Goal: Task Accomplishment & Management: Use online tool/utility

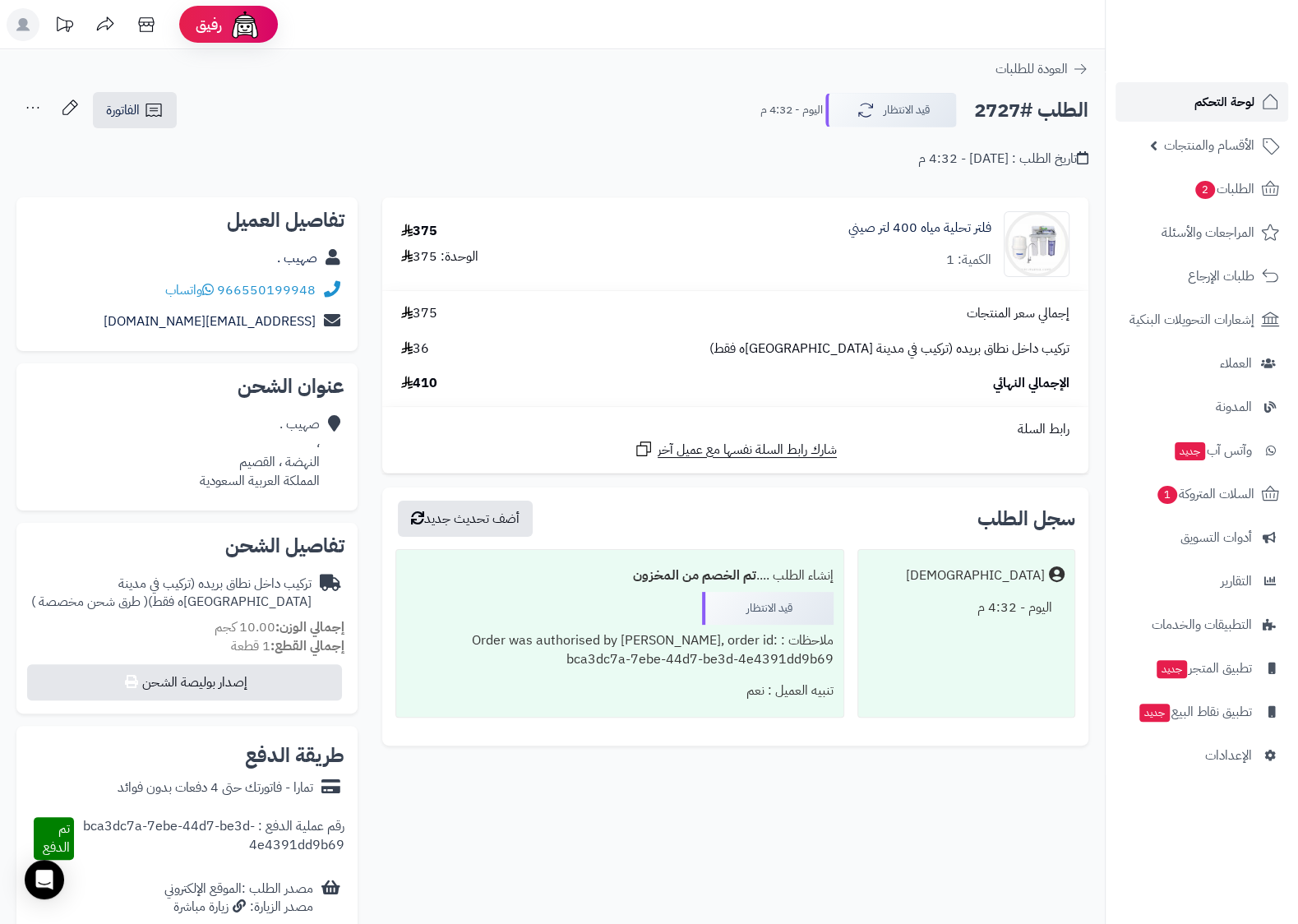
click at [1226, 99] on span "لوحة التحكم" at bounding box center [1225, 101] width 60 height 23
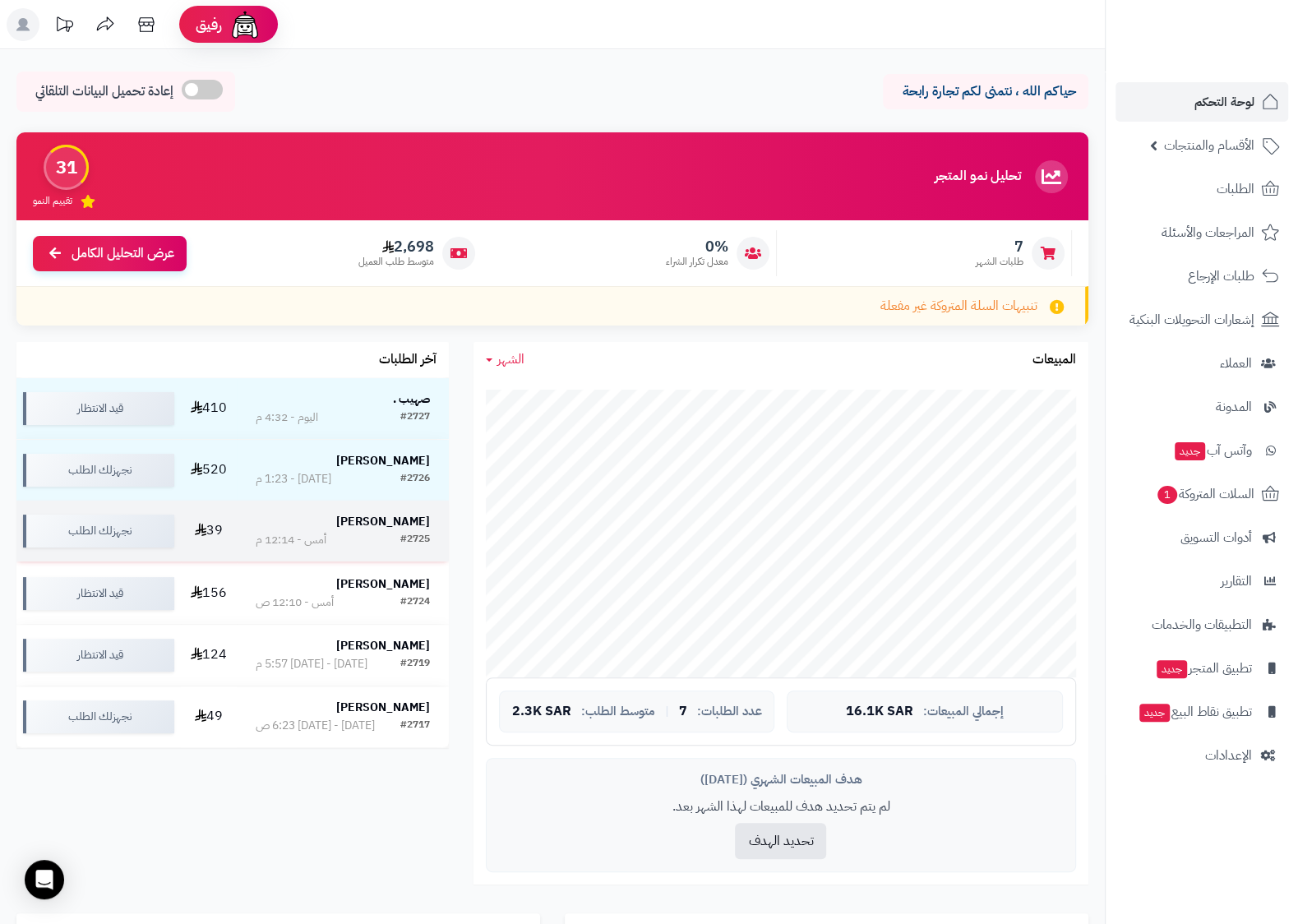
click at [398, 519] on strong "[PERSON_NAME]" at bounding box center [383, 521] width 94 height 17
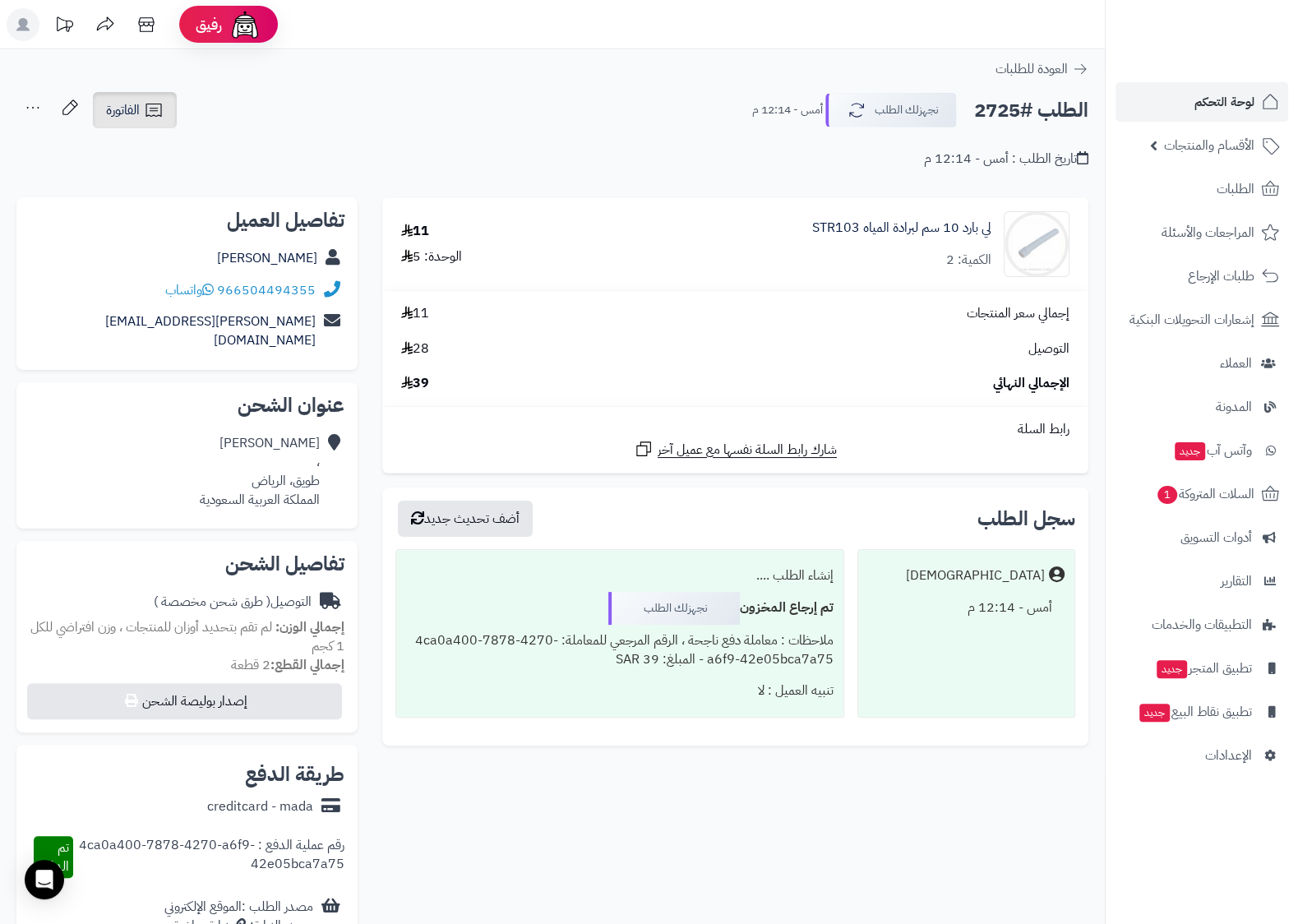
click at [139, 107] on span "الفاتورة" at bounding box center [123, 110] width 34 height 20
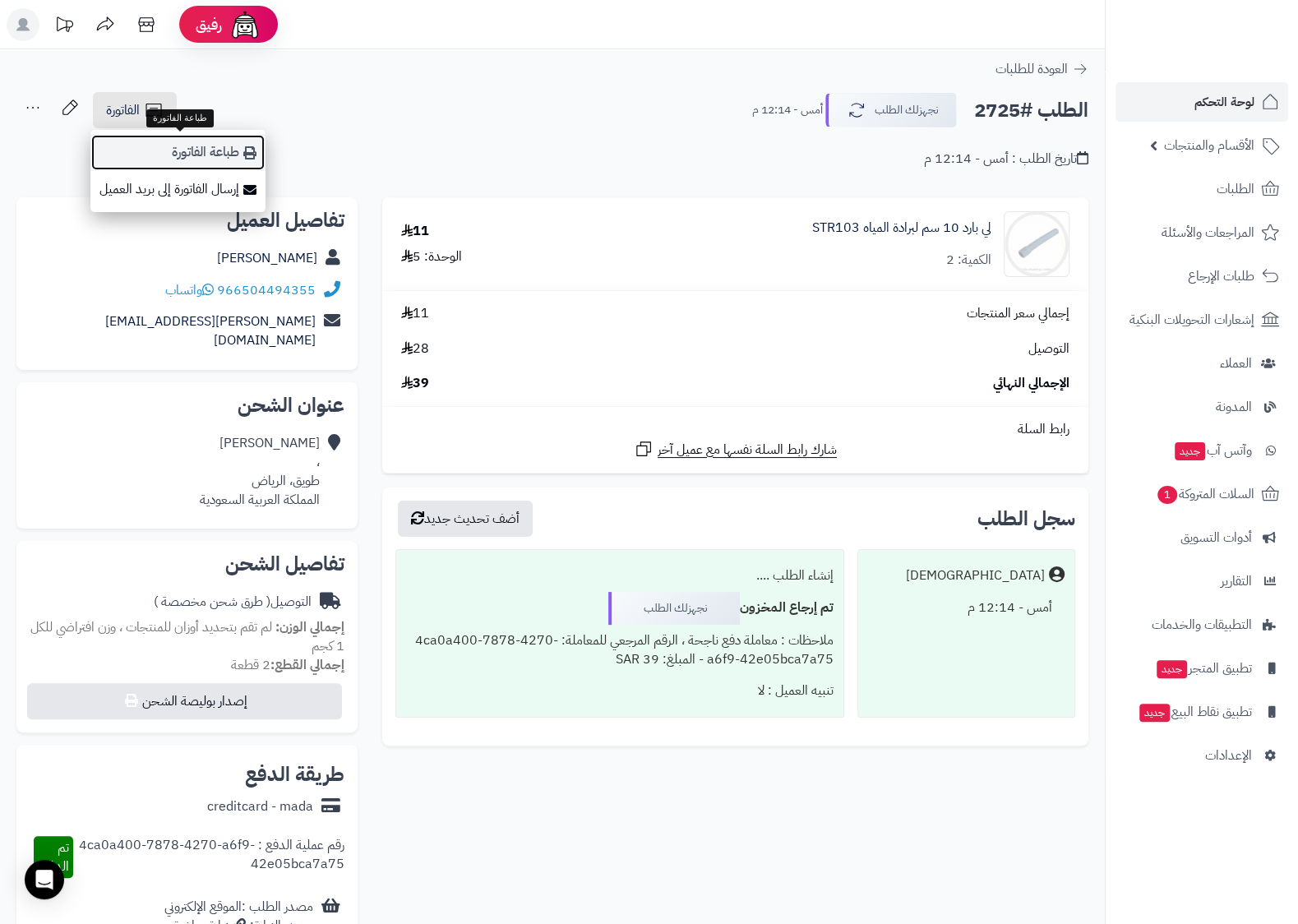
click at [169, 145] on link "طباعة الفاتورة" at bounding box center [177, 152] width 175 height 37
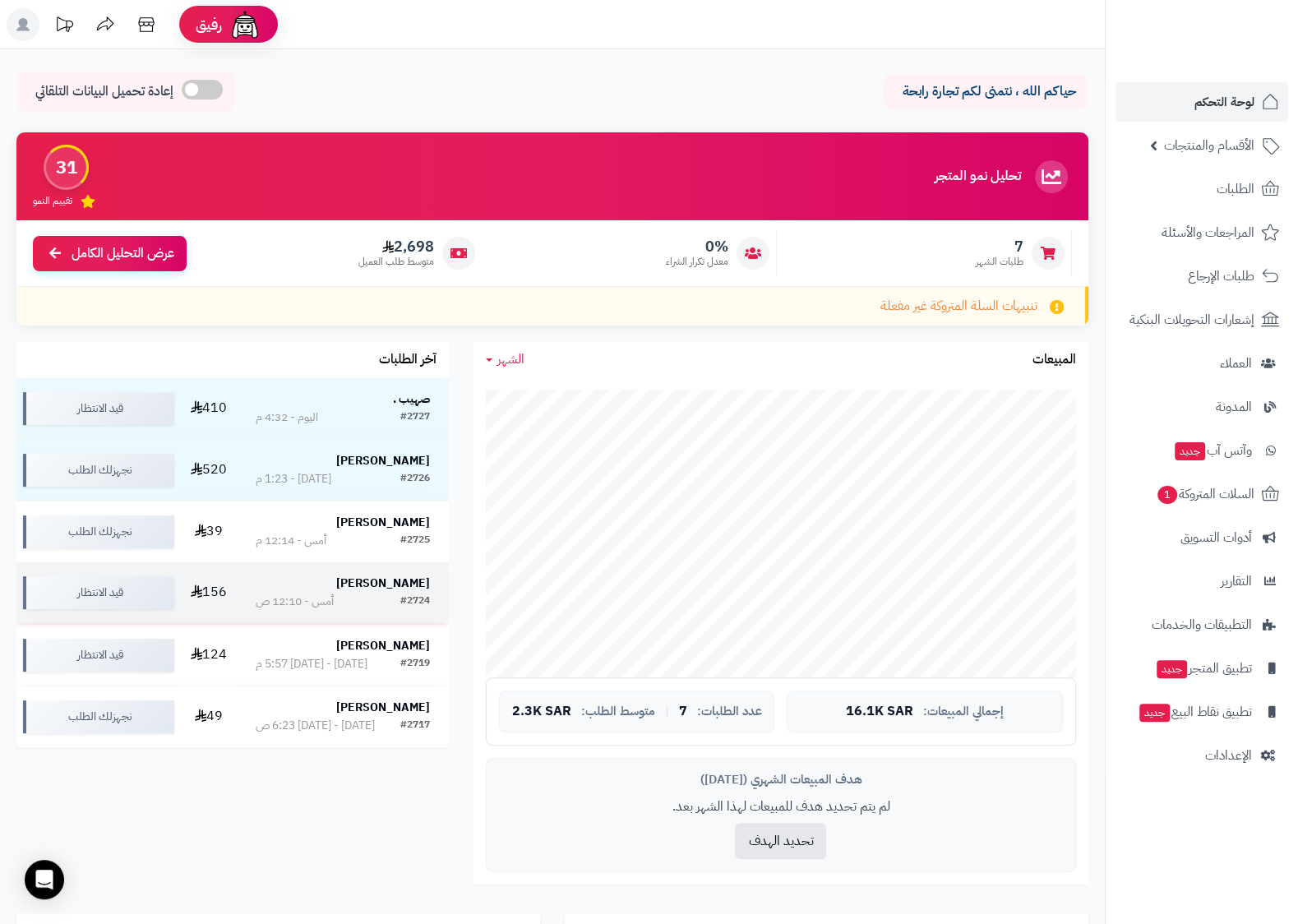
click at [387, 587] on strong "منير صباغ" at bounding box center [383, 583] width 94 height 17
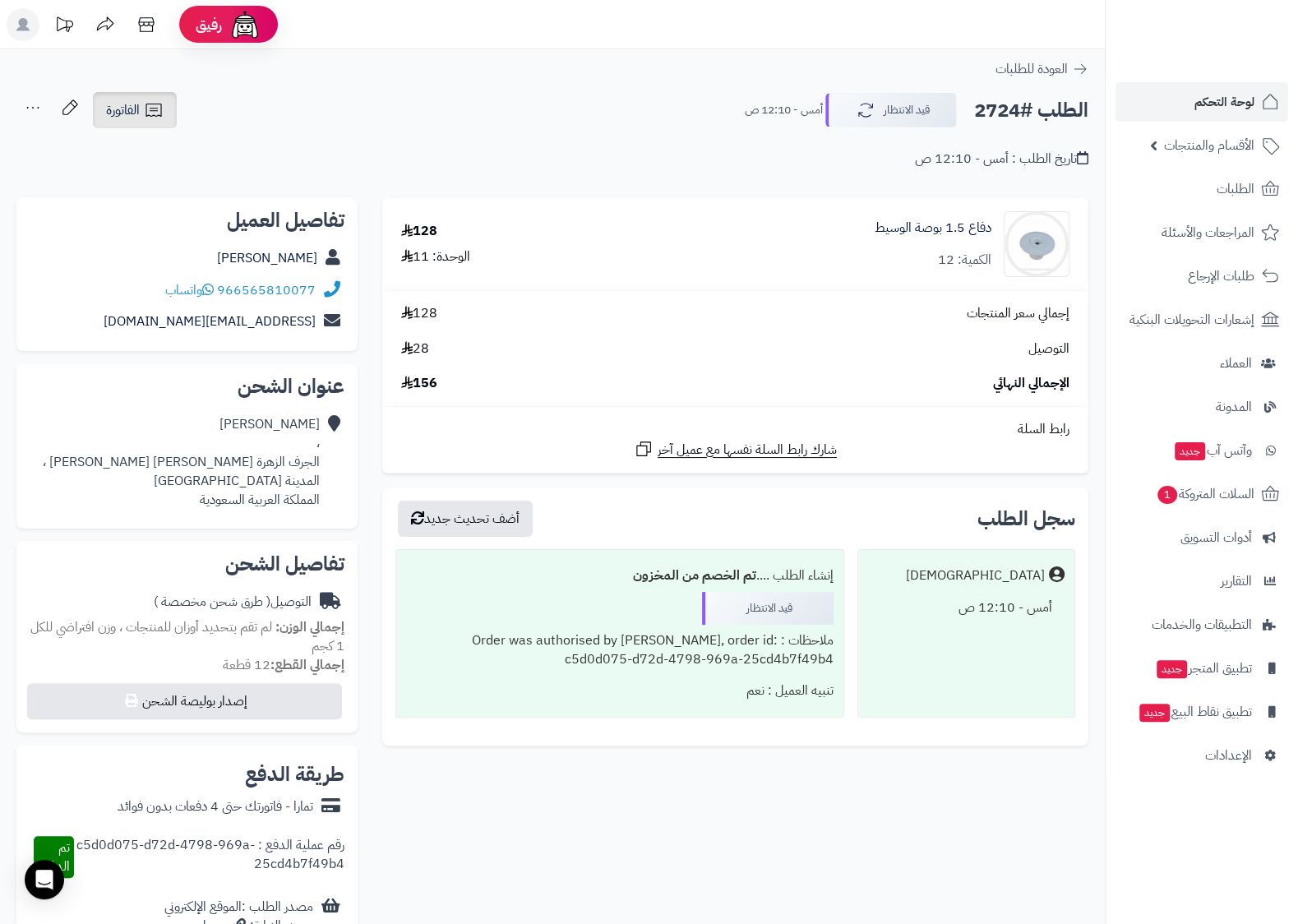
click at [151, 102] on icon at bounding box center [154, 110] width 20 height 20
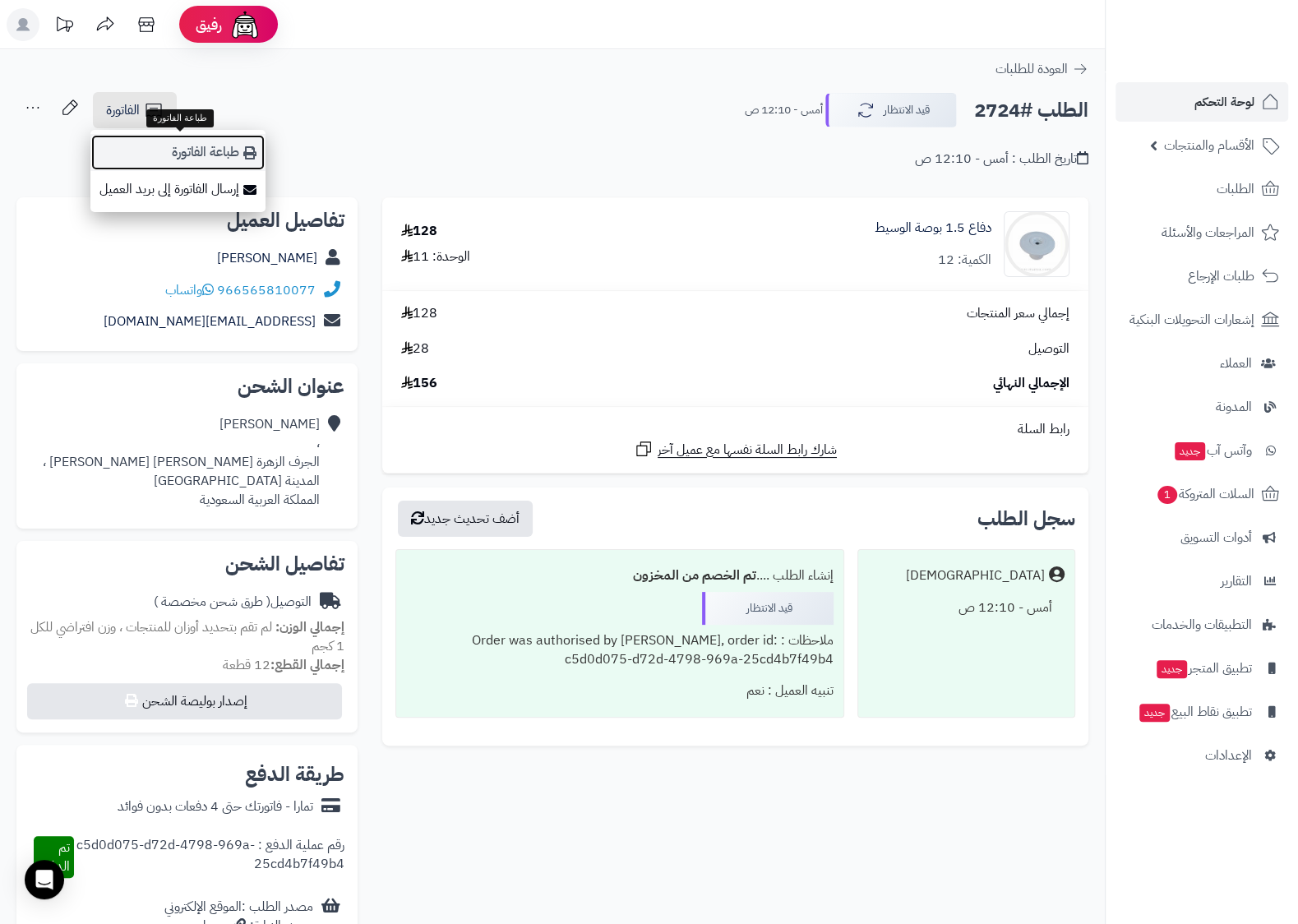
click at [185, 150] on link "طباعة الفاتورة" at bounding box center [177, 152] width 175 height 37
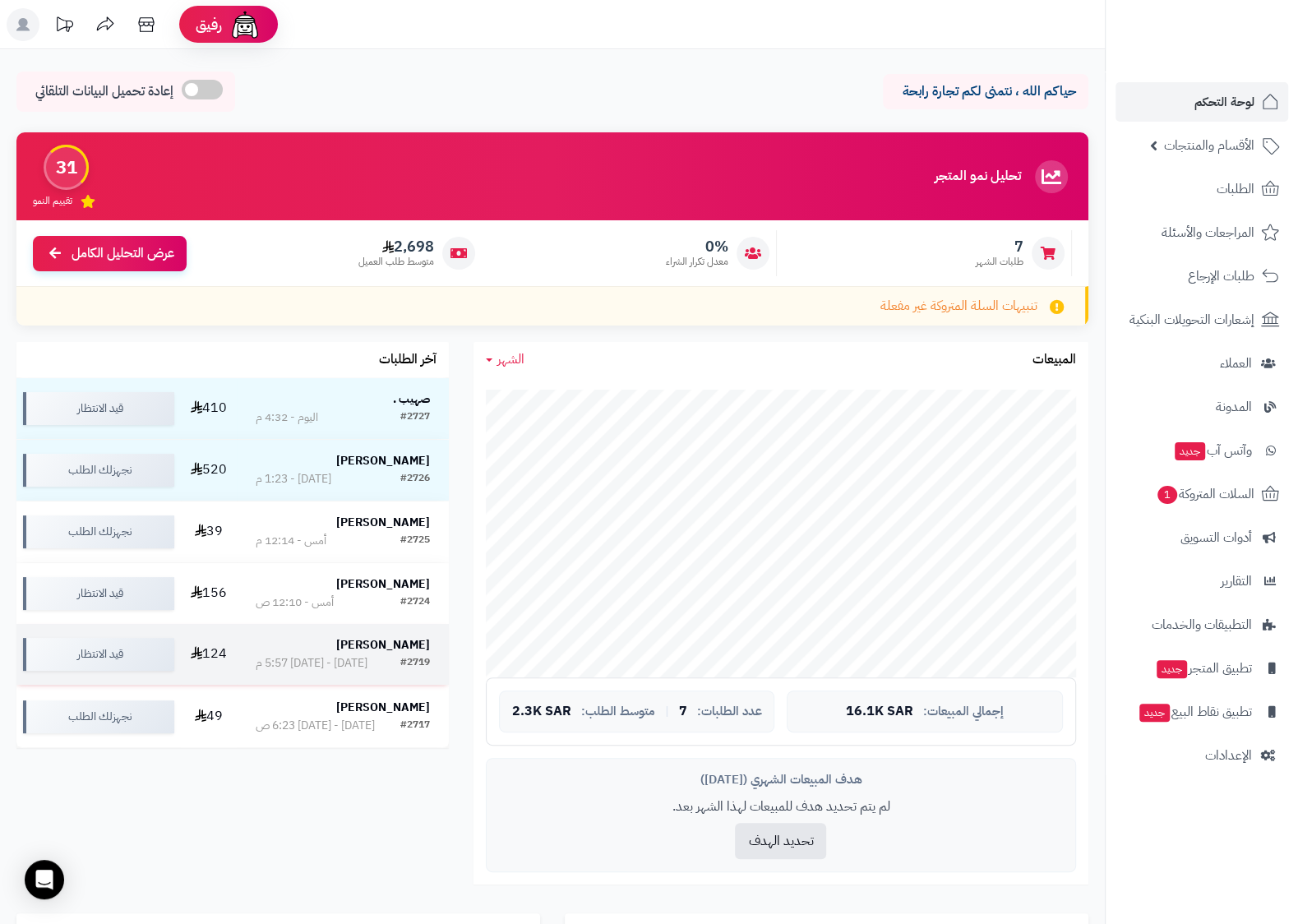
click at [331, 645] on div "[PERSON_NAME]" at bounding box center [343, 645] width 174 height 16
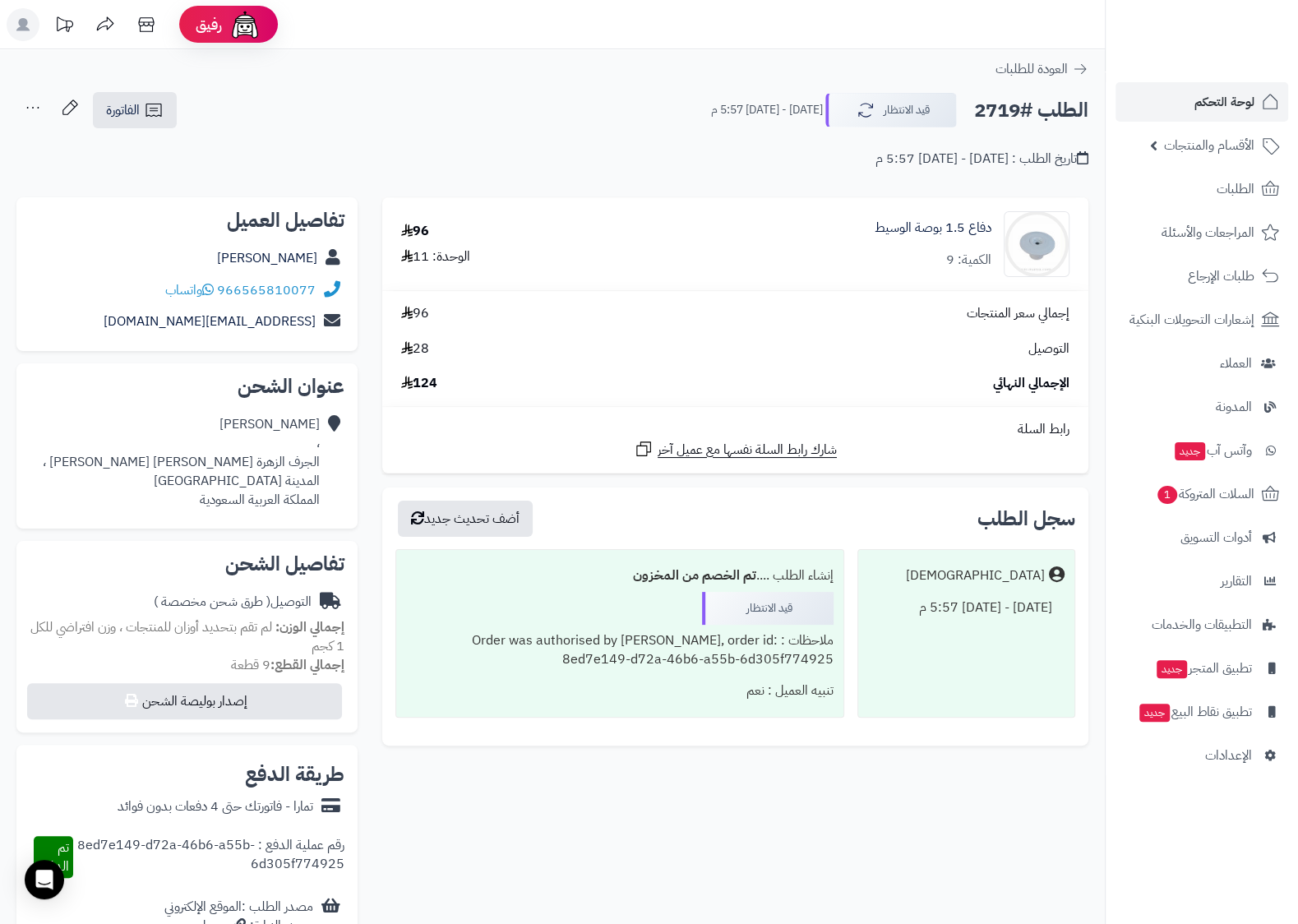
click at [127, 131] on div "تاريخ الطلب : الجمعة - ١٥ أغسطس ٢٠٢٥ - 5:57 م" at bounding box center [552, 149] width 1072 height 39
click at [142, 112] on link "الفاتورة" at bounding box center [135, 110] width 84 height 36
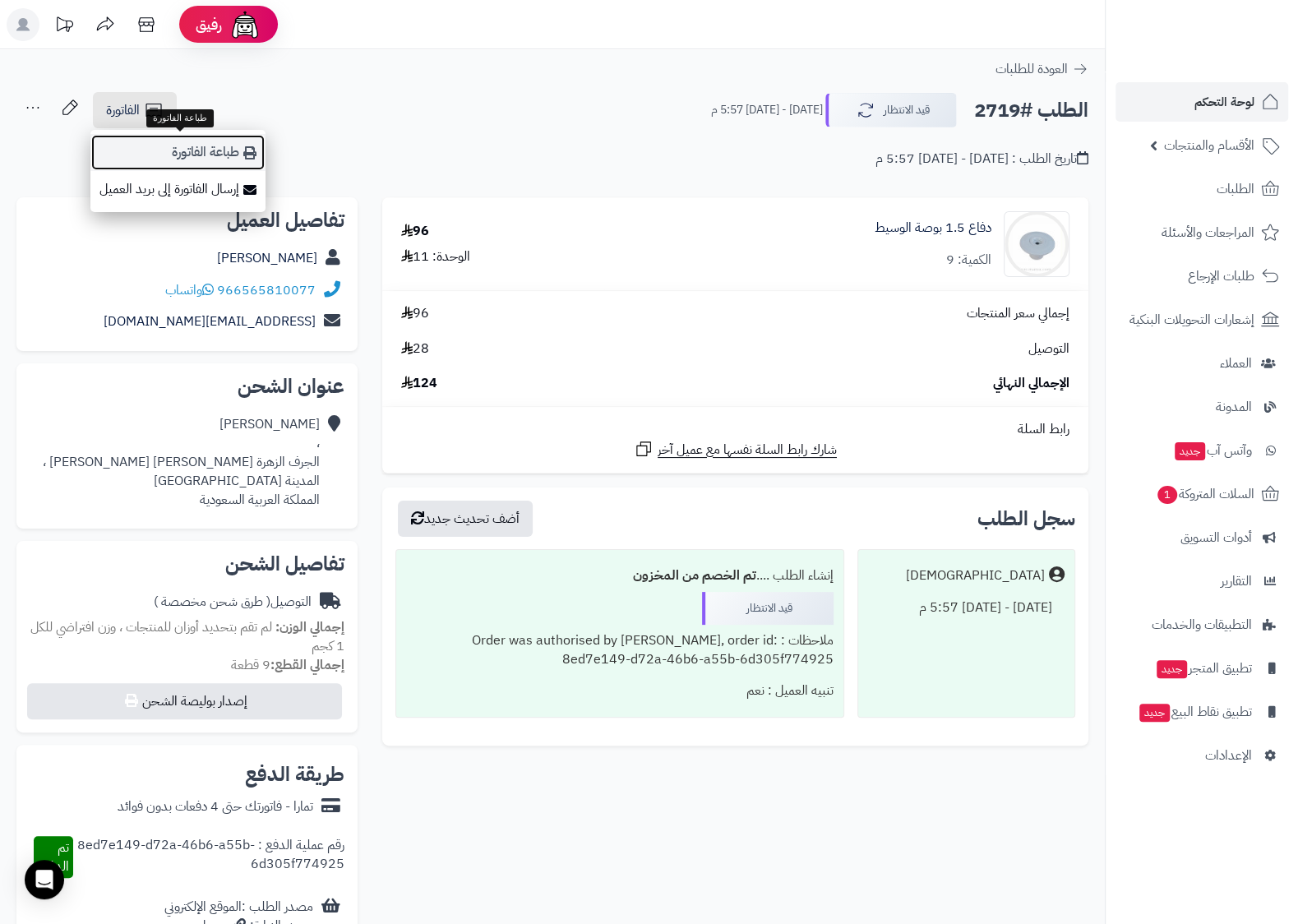
click at [186, 152] on link "طباعة الفاتورة" at bounding box center [177, 152] width 175 height 37
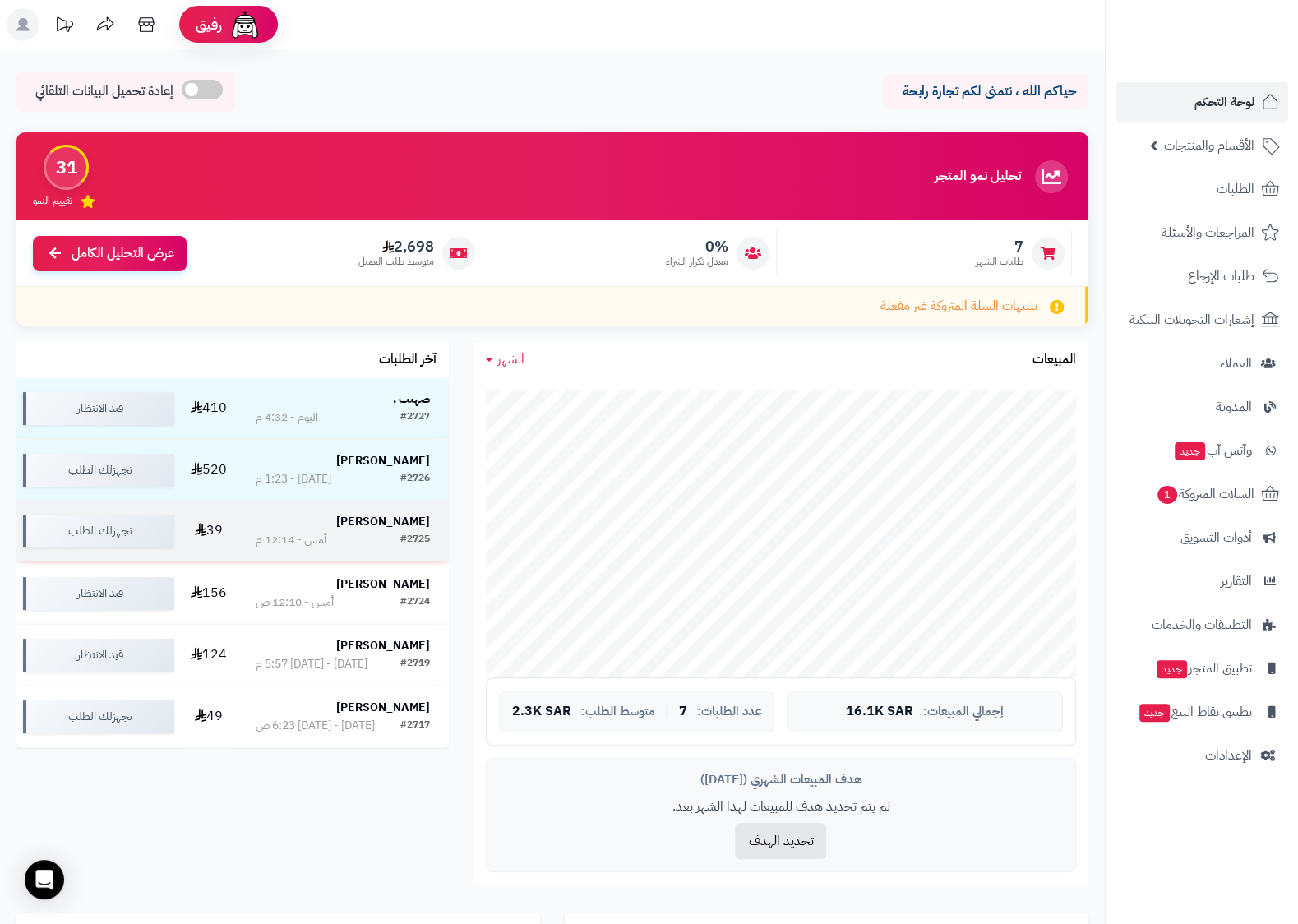
click at [393, 522] on strong "[PERSON_NAME]" at bounding box center [383, 521] width 94 height 17
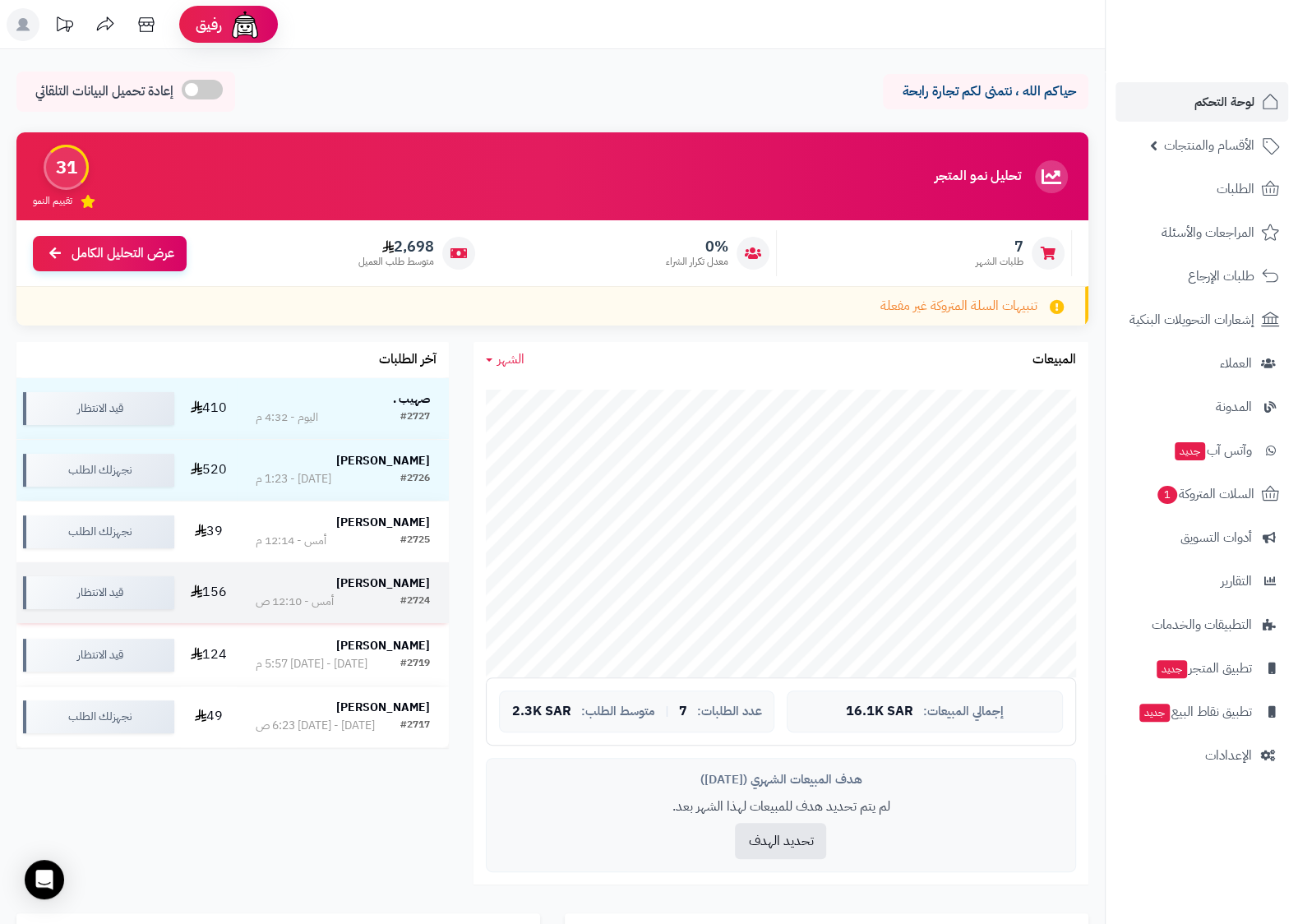
click at [357, 600] on div "#2724 أمس - 12:10 ص" at bounding box center [343, 602] width 174 height 16
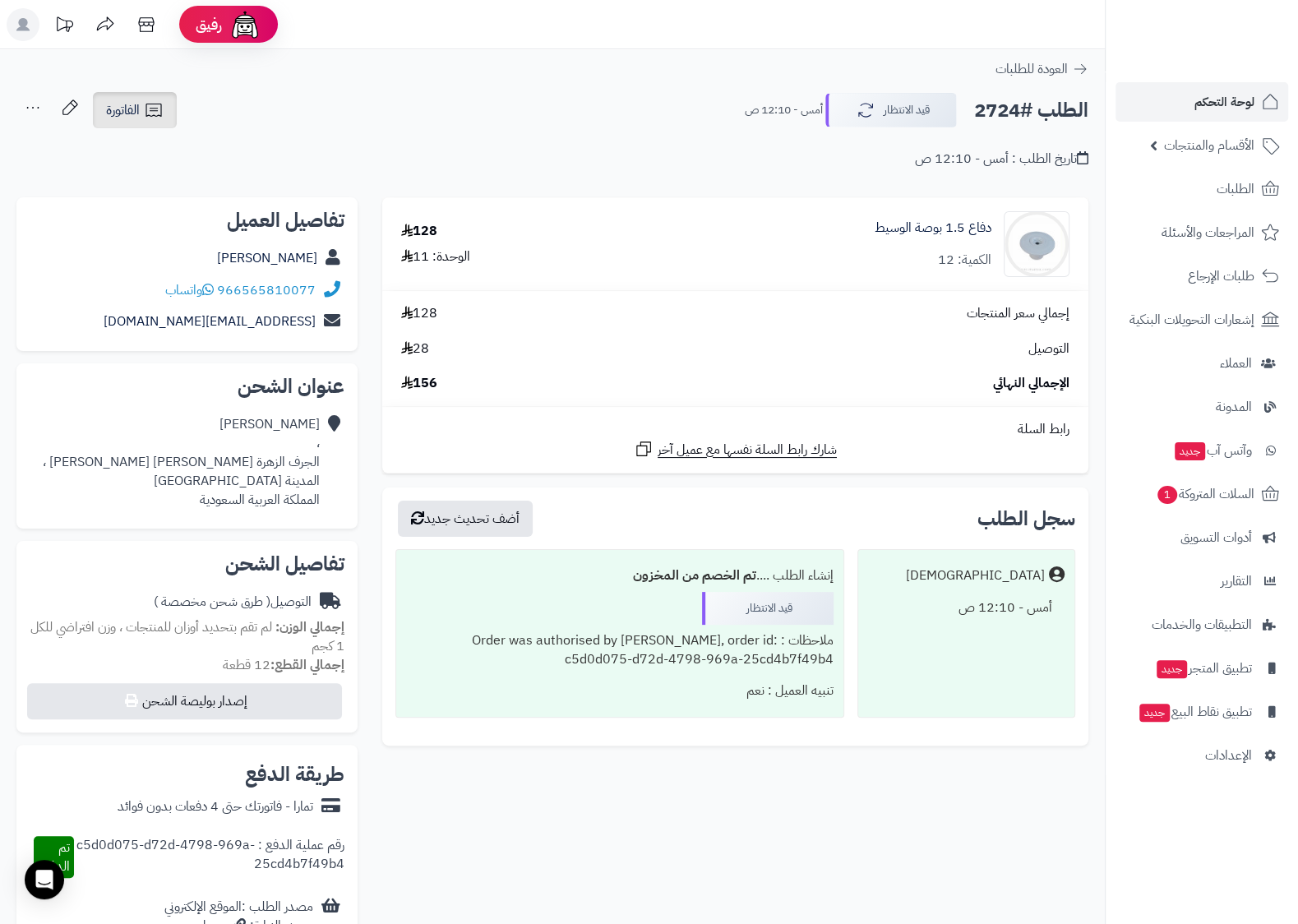
click at [132, 106] on span "الفاتورة" at bounding box center [123, 110] width 34 height 20
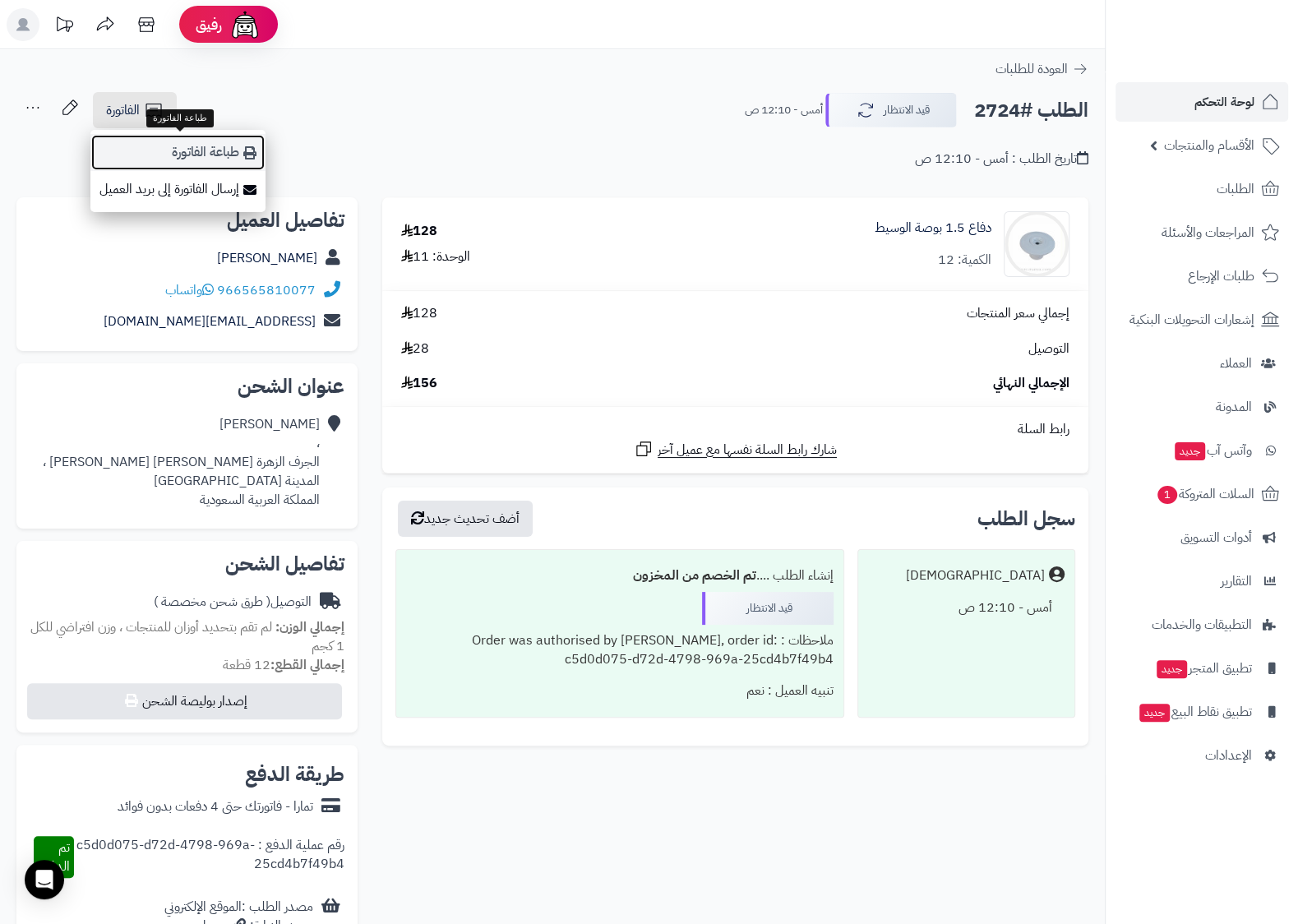
click at [185, 141] on link "طباعة الفاتورة" at bounding box center [177, 152] width 175 height 37
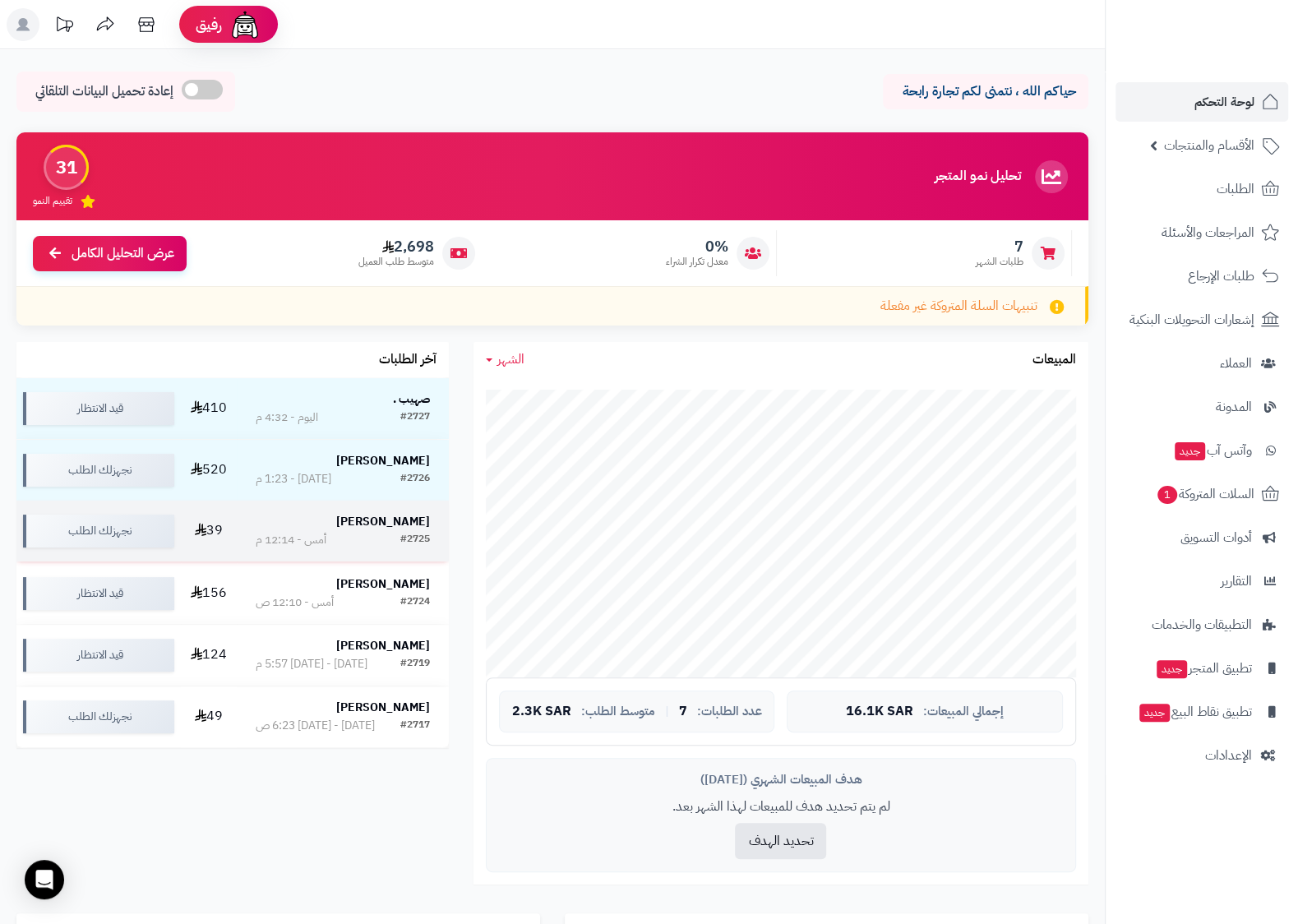
click at [349, 552] on td "عبدالله المطيري #2725 أمس - 12:14 م" at bounding box center [343, 531] width 212 height 61
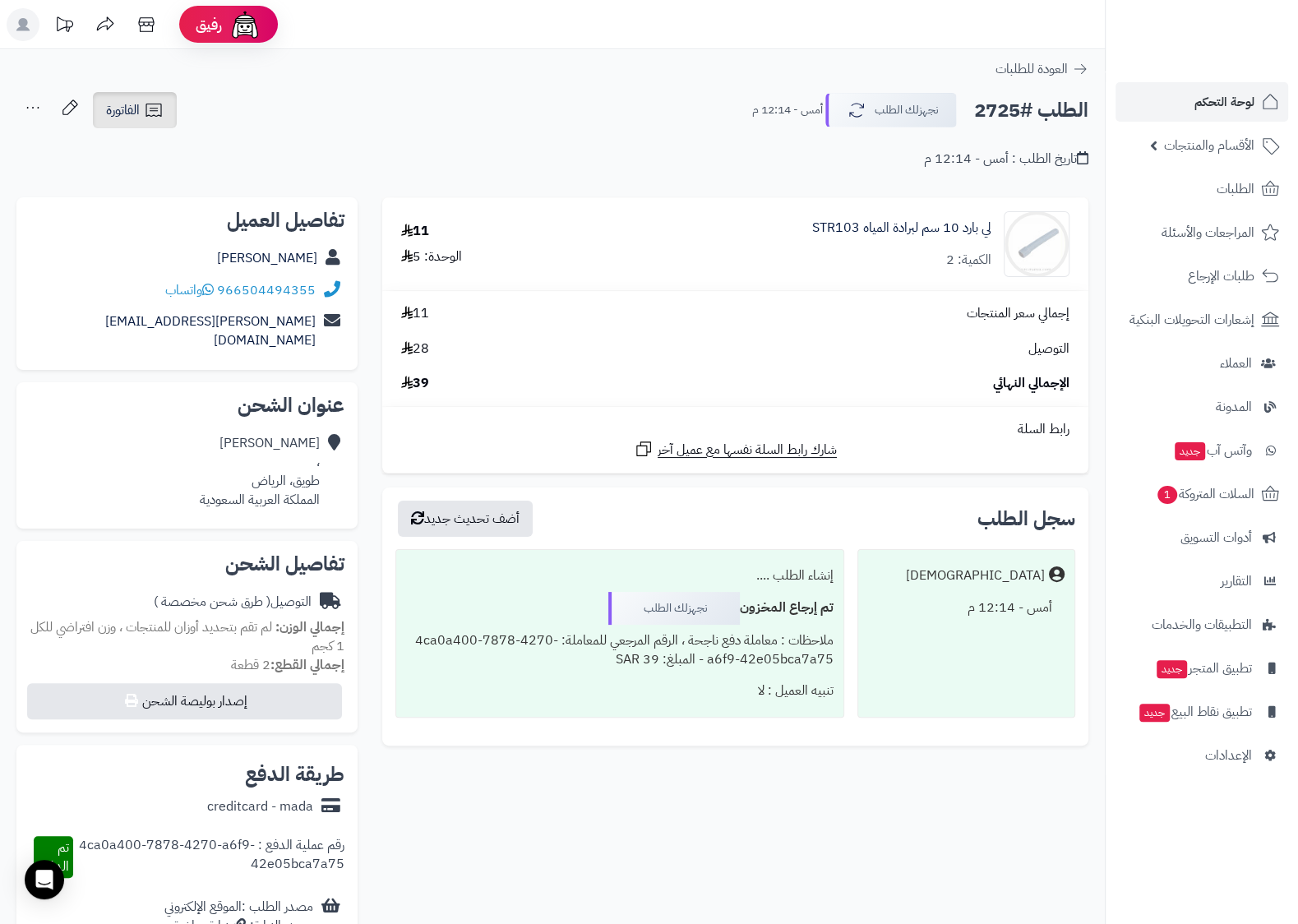
click at [127, 116] on span "الفاتورة" at bounding box center [123, 110] width 34 height 20
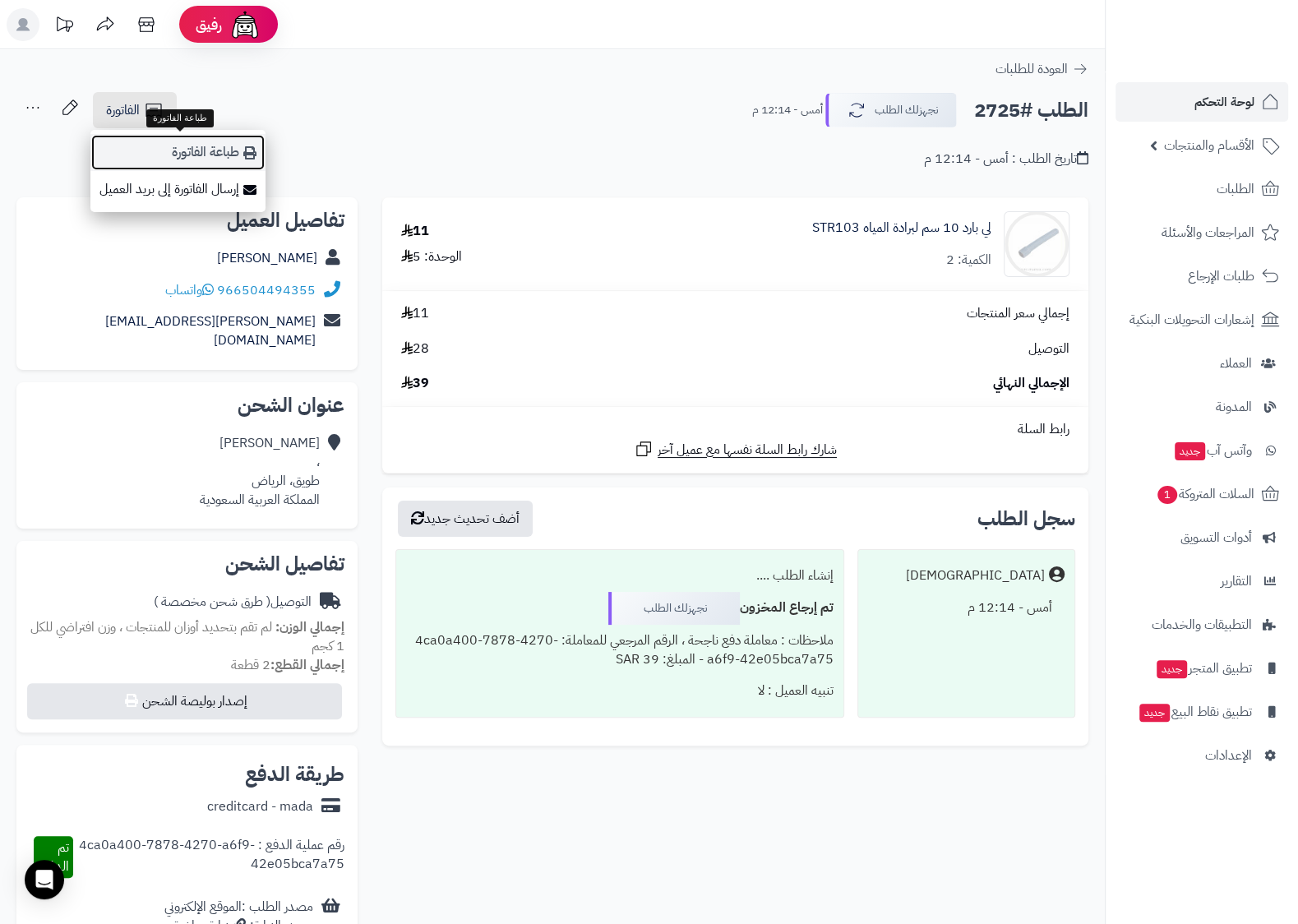
click at [176, 146] on link "طباعة الفاتورة" at bounding box center [177, 152] width 175 height 37
